Goal: Answer question/provide support: Answer question/provide support

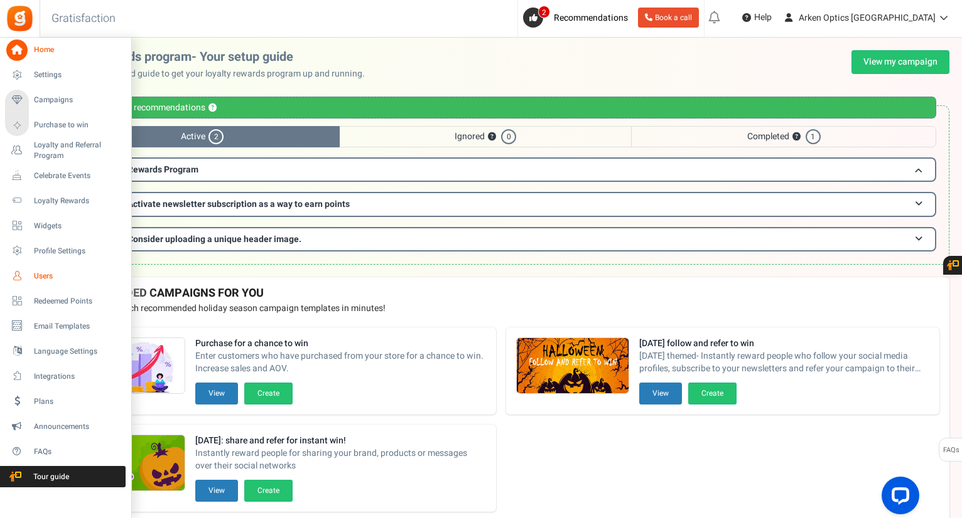
click at [53, 272] on span "Users" at bounding box center [78, 276] width 88 height 11
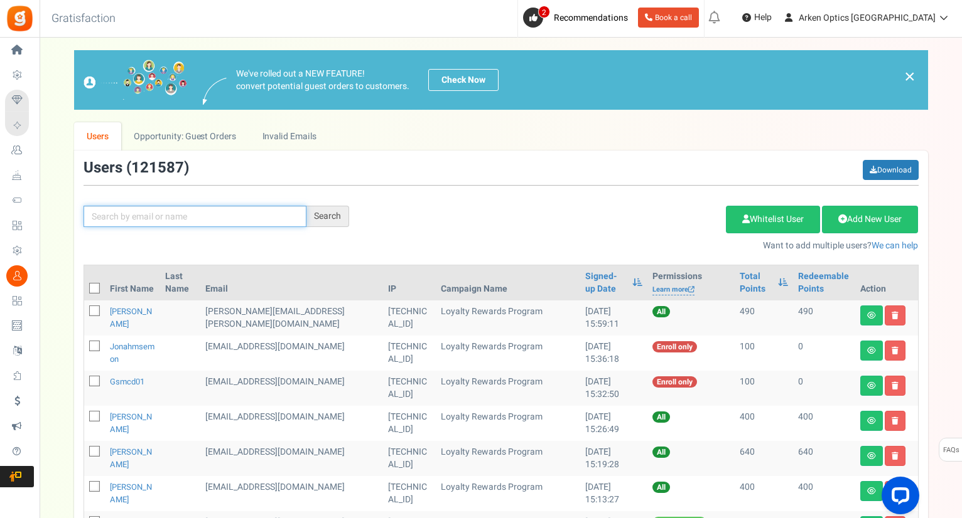
drag, startPoint x: 159, startPoint y: 218, endPoint x: 167, endPoint y: 213, distance: 9.6
click at [160, 218] on input "text" at bounding box center [194, 216] width 223 height 21
type input "cranmer"
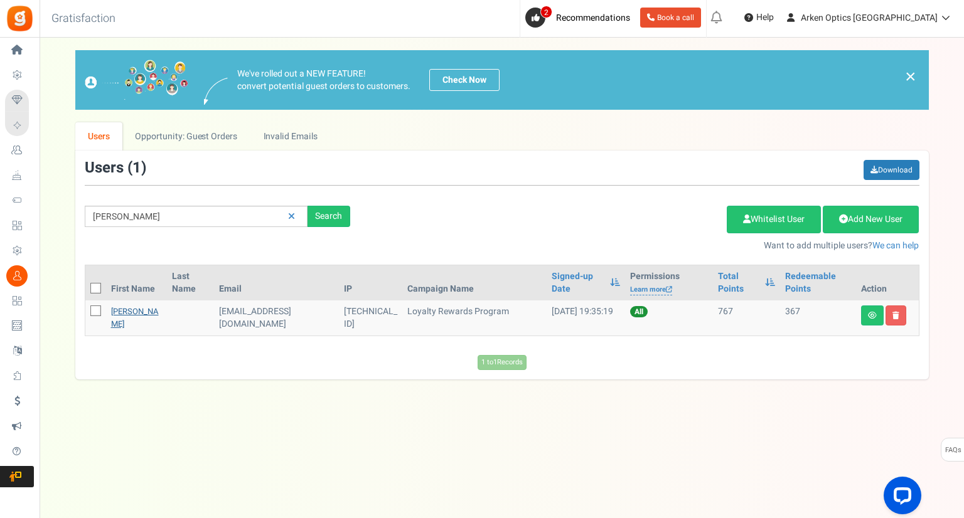
click at [138, 311] on link "[PERSON_NAME]" at bounding box center [135, 318] width 48 height 24
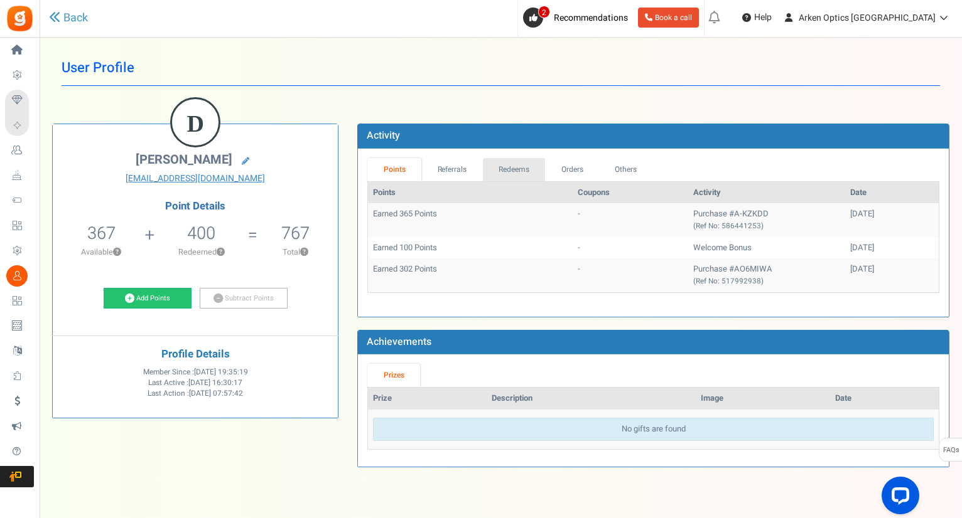
click at [522, 171] on link "Redeems" at bounding box center [514, 169] width 63 height 23
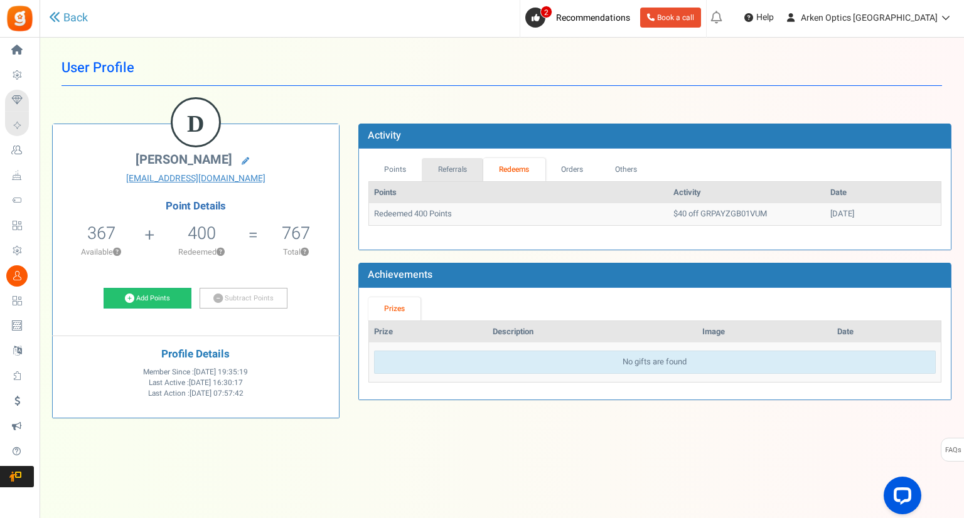
click at [458, 171] on link "Referrals" at bounding box center [453, 169] width 62 height 23
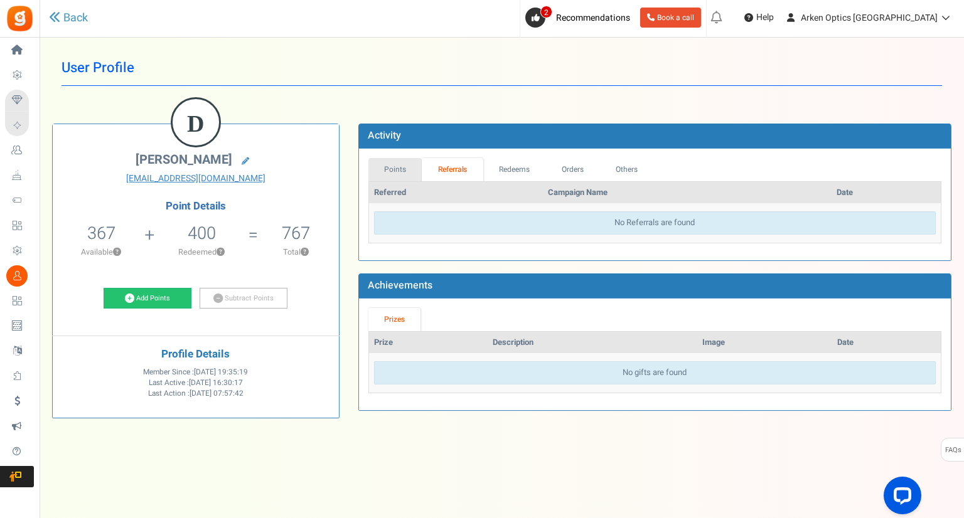
click at [391, 173] on link "Points" at bounding box center [395, 169] width 54 height 23
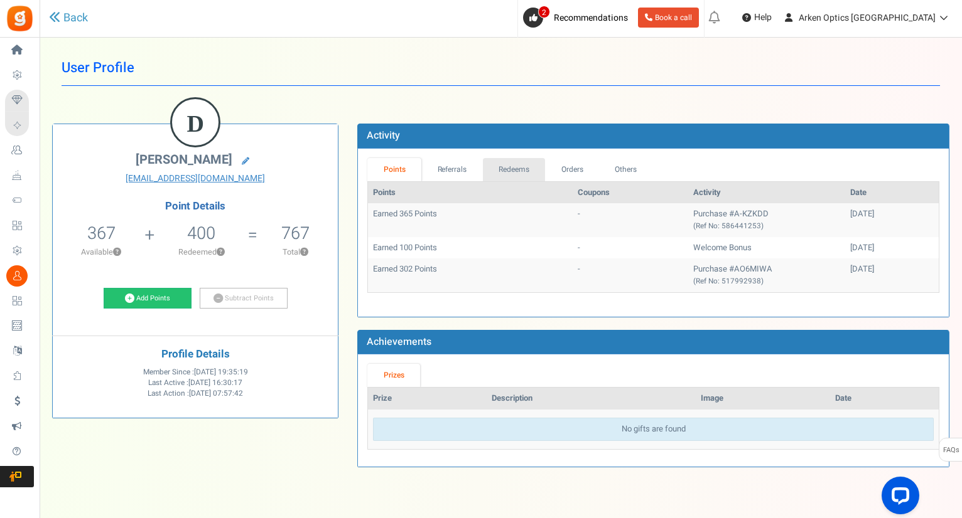
click at [513, 174] on link "Redeems" at bounding box center [514, 169] width 63 height 23
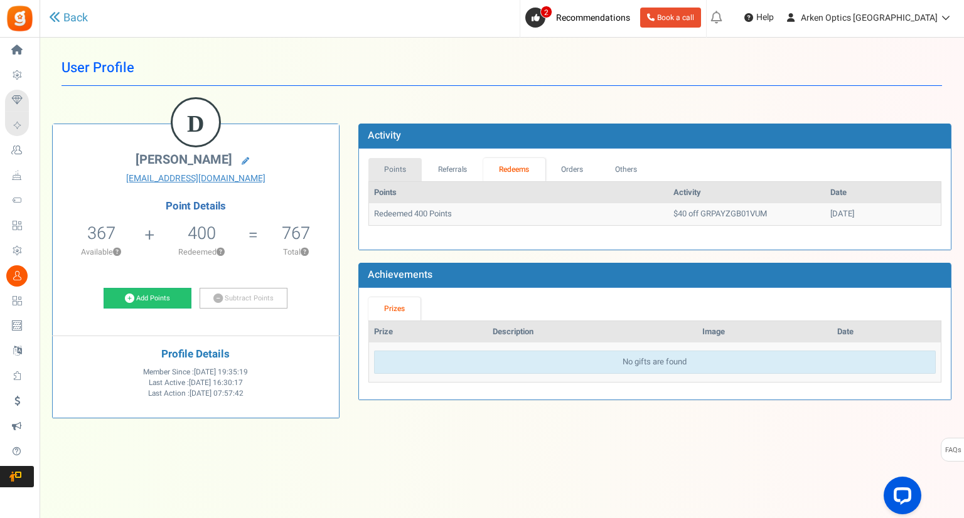
click at [398, 170] on link "Points" at bounding box center [395, 169] width 54 height 23
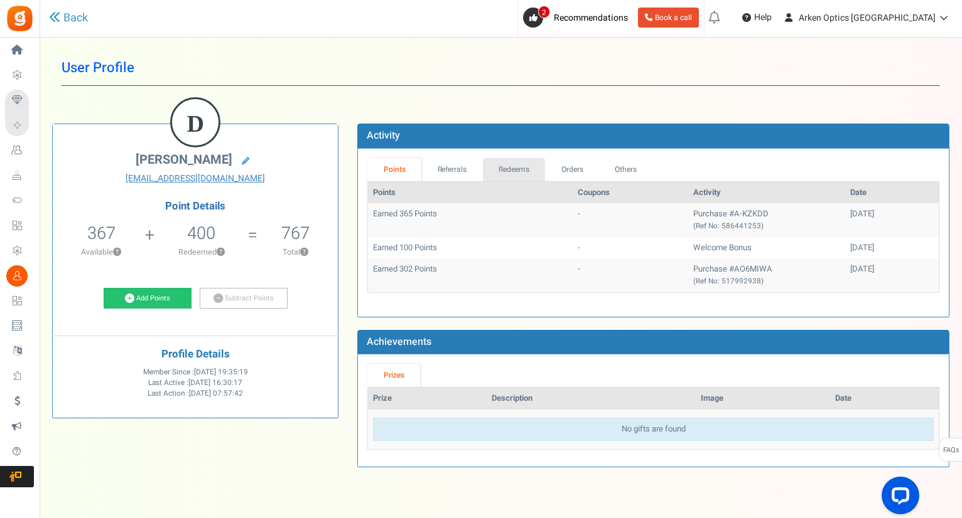
click at [523, 168] on link "Redeems" at bounding box center [514, 169] width 63 height 23
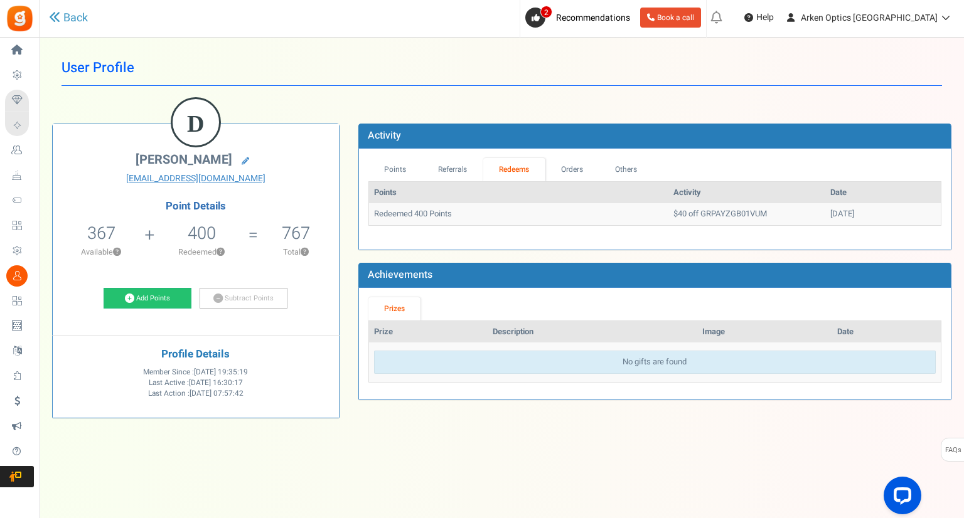
click at [576, 212] on td "Redeemed 400 Points" at bounding box center [518, 214] width 299 height 22
drag, startPoint x: 731, startPoint y: 213, endPoint x: 630, endPoint y: 223, distance: 100.9
click at [669, 223] on td "$40 off GRPAYZGB01VUM" at bounding box center [747, 214] width 157 height 22
copy td "$40 off GRPAYZGB01VUM"
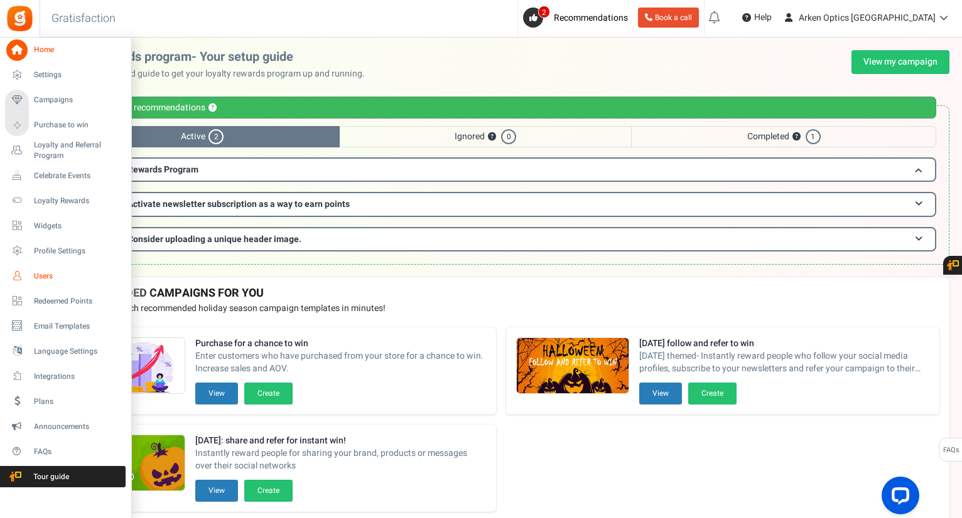
click at [36, 274] on span "Users" at bounding box center [78, 276] width 88 height 11
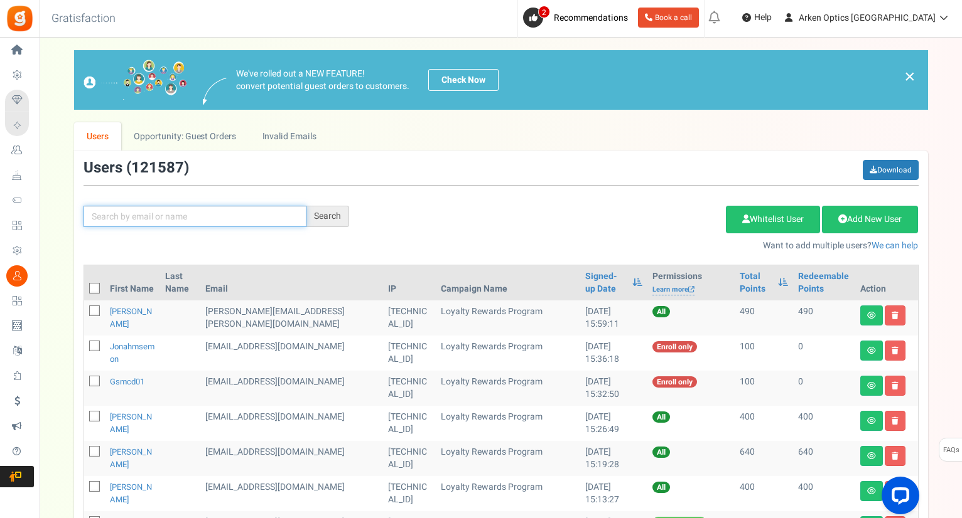
click at [162, 213] on input "text" at bounding box center [194, 216] width 223 height 21
paste input "[EMAIL_ADDRESS][DOMAIN_NAME]"
type input "[EMAIL_ADDRESS][DOMAIN_NAME]"
click at [330, 217] on div "Search" at bounding box center [327, 216] width 43 height 21
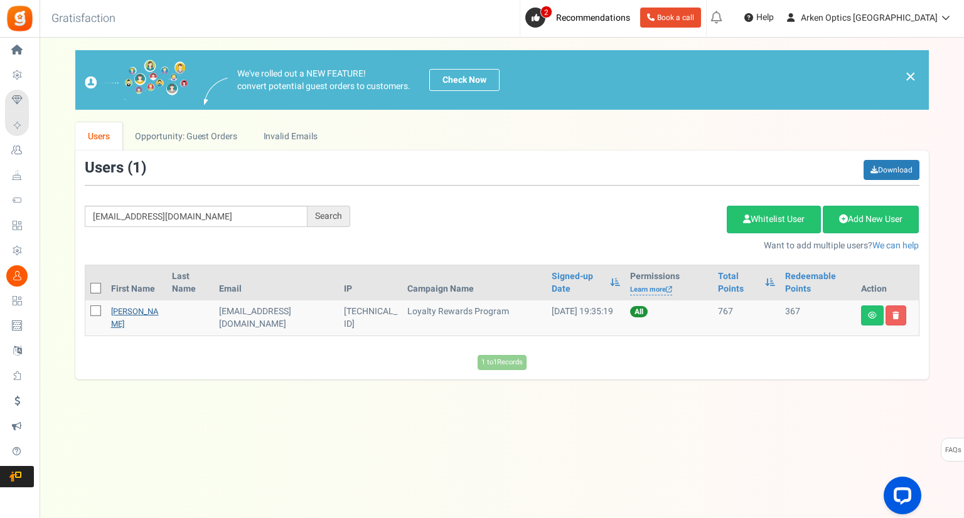
click at [136, 313] on link "[PERSON_NAME]" at bounding box center [135, 318] width 48 height 24
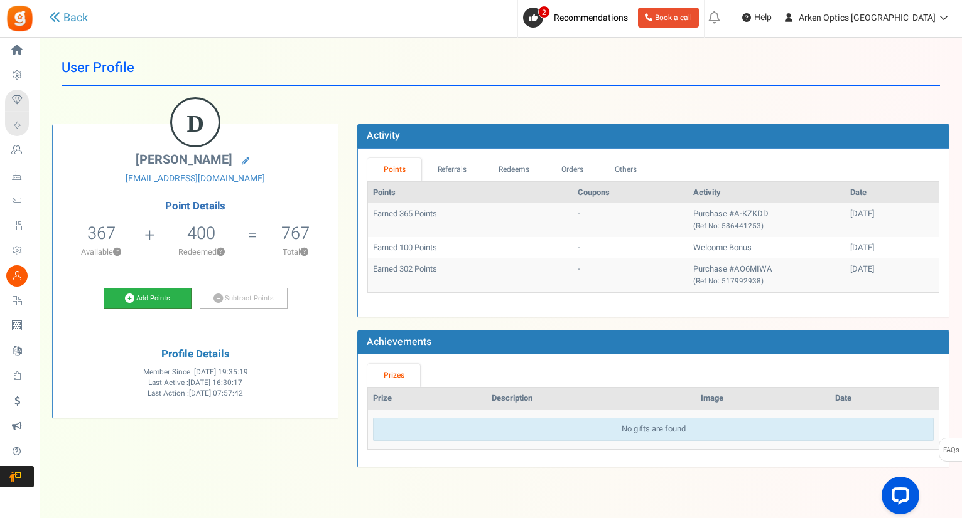
click at [159, 300] on link "Add Points" at bounding box center [148, 298] width 88 height 21
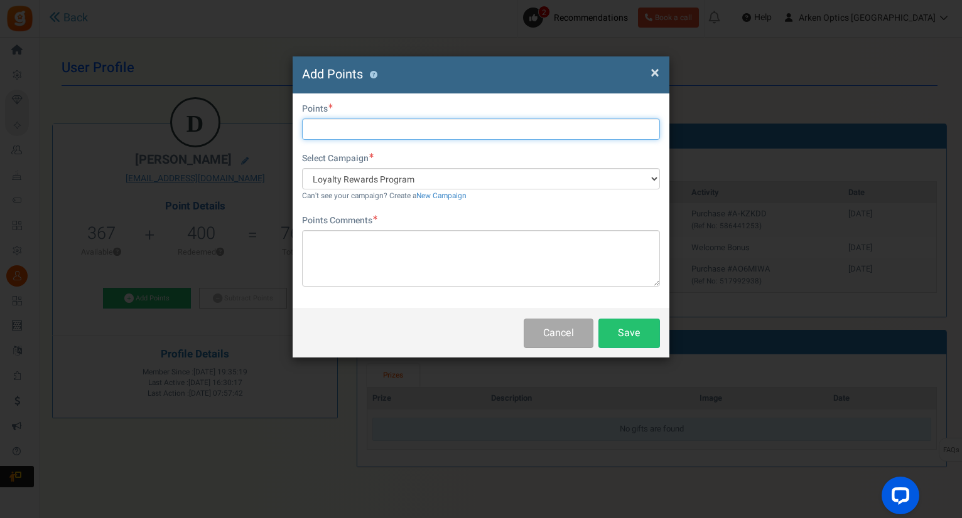
click at [370, 127] on input "text" at bounding box center [481, 129] width 358 height 21
type input "400"
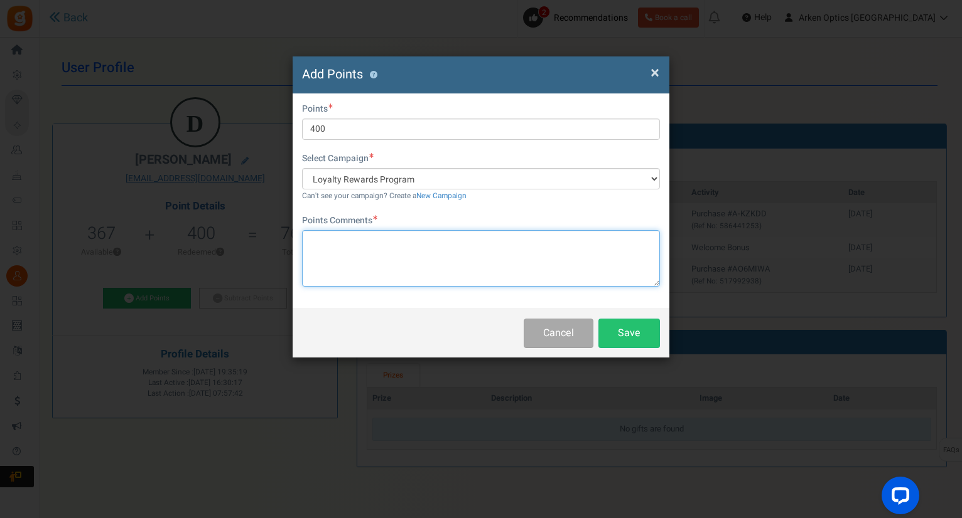
click at [347, 242] on textarea at bounding box center [481, 258] width 358 height 56
click at [390, 242] on textarea "manual return of" at bounding box center [481, 258] width 358 height 56
paste textarea "$40 off GRPAYZGB01VUM"
type textarea "manual return of $40 off GRPAYZGB01VUM - link down - AK"
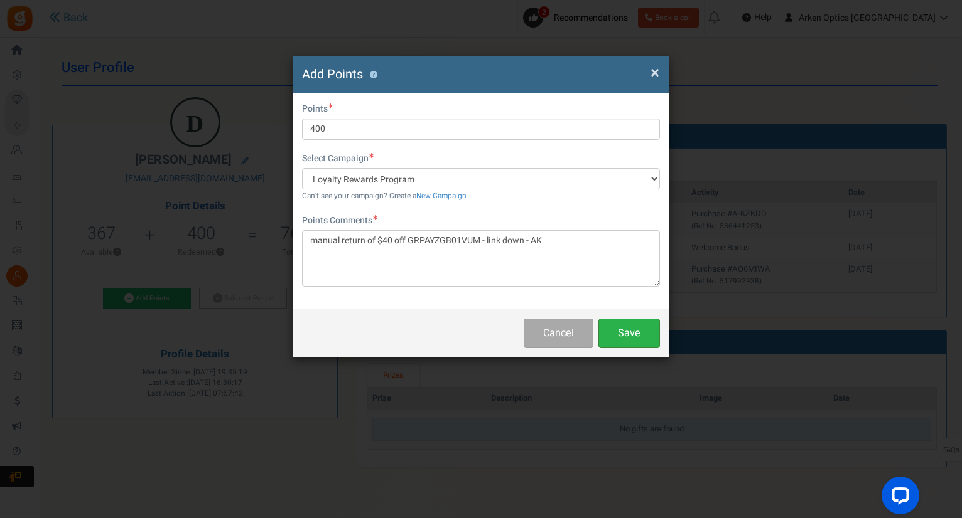
click at [627, 332] on button "Save" at bounding box center [629, 334] width 62 height 30
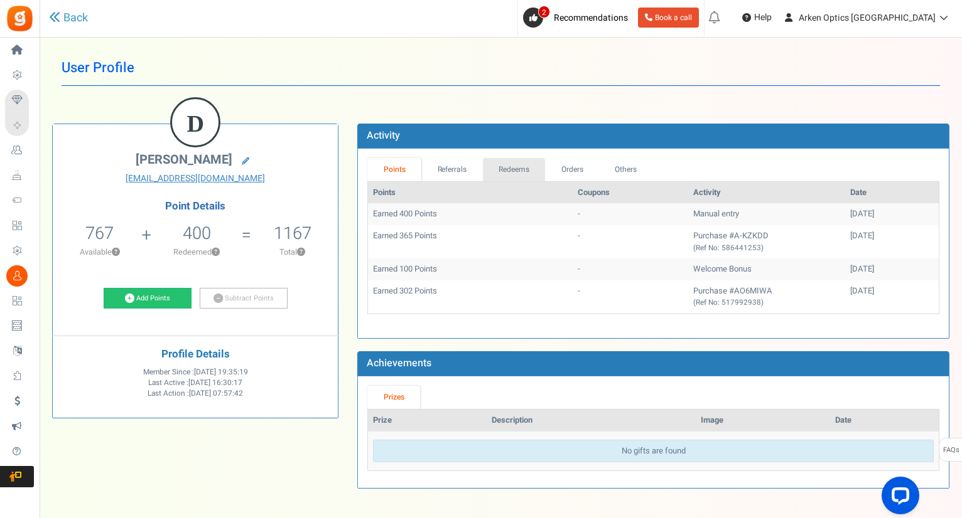
click at [522, 166] on link "Redeems" at bounding box center [514, 169] width 63 height 23
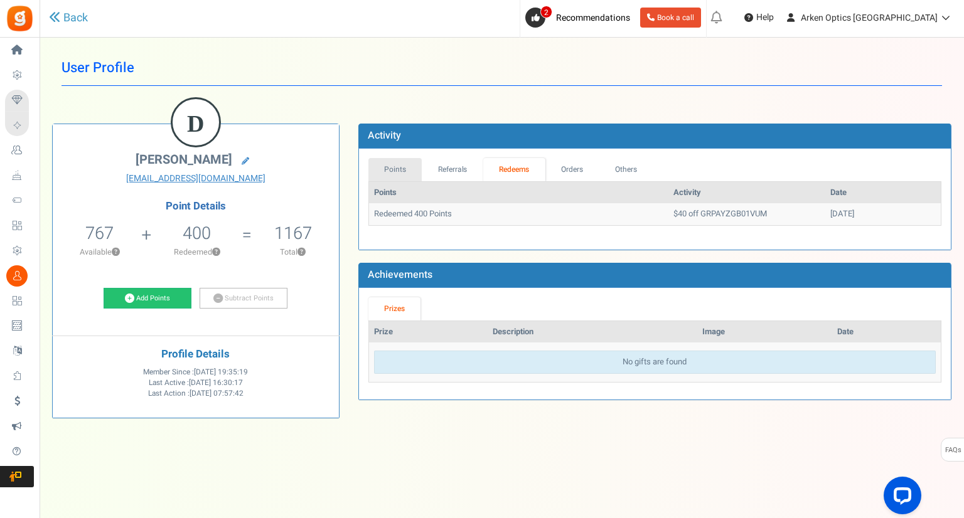
click at [404, 168] on link "Points" at bounding box center [395, 169] width 54 height 23
